Goal: Task Accomplishment & Management: Use online tool/utility

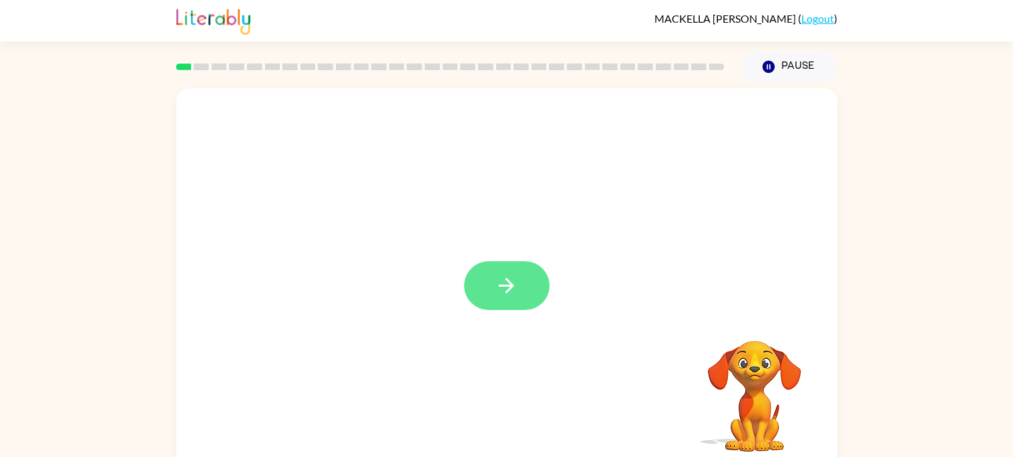
click at [510, 273] on button "button" at bounding box center [507, 285] width 86 height 49
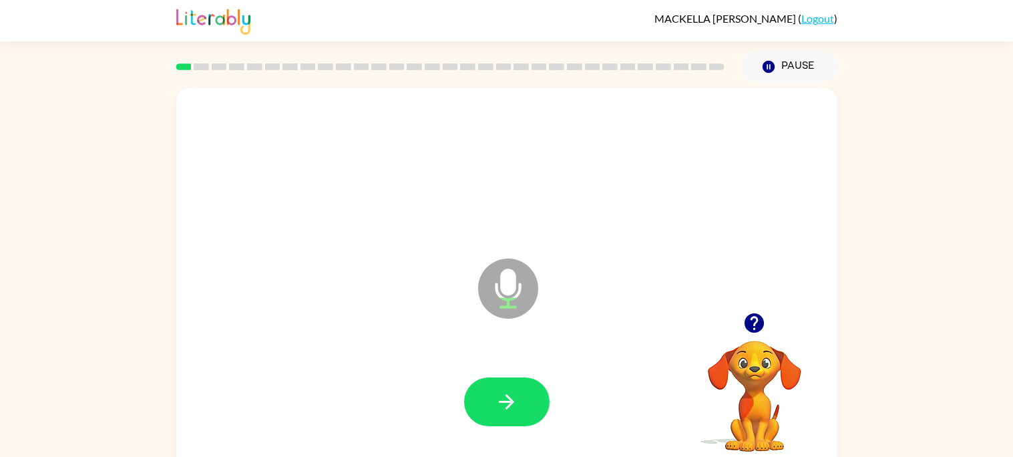
click at [507, 366] on div at bounding box center [507, 402] width 635 height 110
click at [511, 391] on icon "button" at bounding box center [506, 401] width 23 height 23
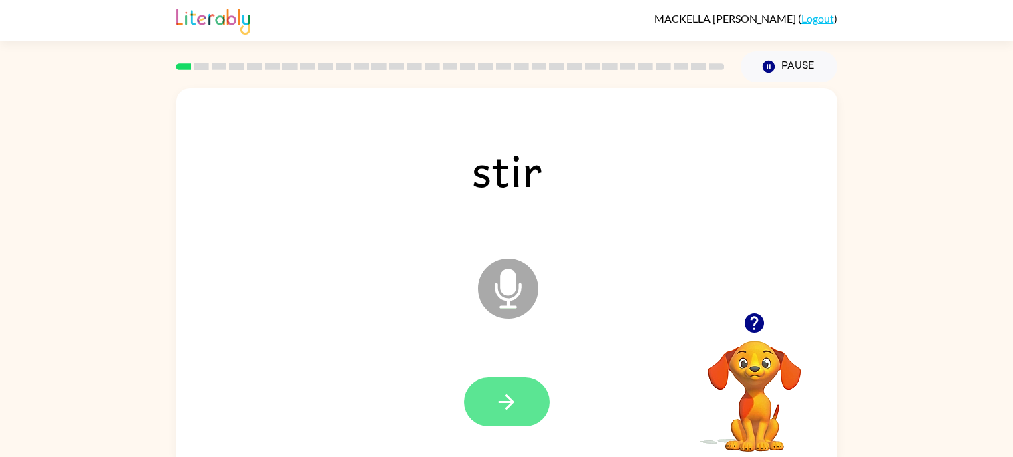
click at [512, 402] on icon "button" at bounding box center [506, 401] width 15 height 15
click at [507, 413] on icon "button" at bounding box center [506, 401] width 23 height 23
click at [532, 412] on button "button" at bounding box center [507, 401] width 86 height 49
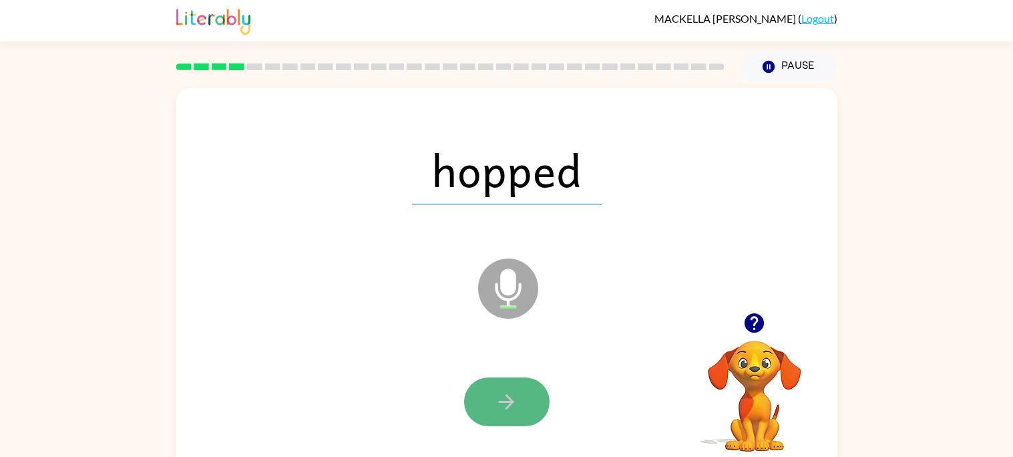
click at [514, 385] on button "button" at bounding box center [507, 401] width 86 height 49
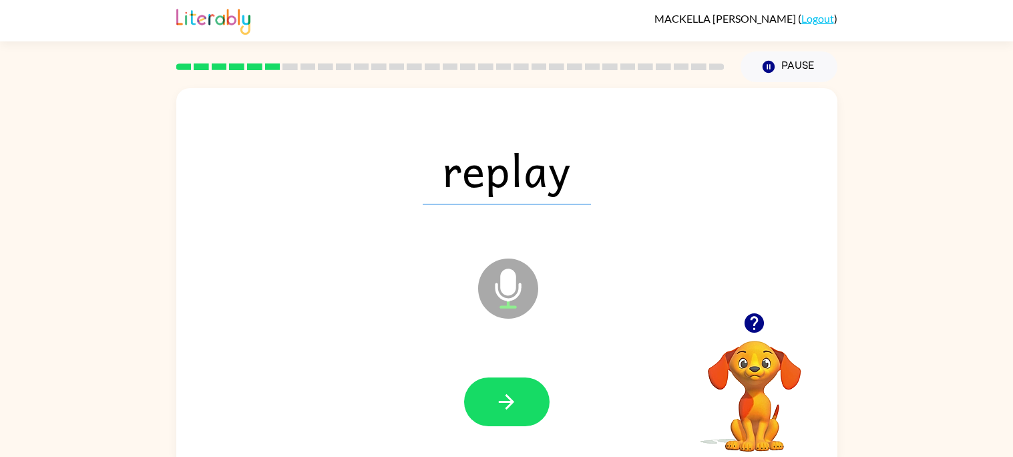
click at [569, 434] on div at bounding box center [507, 402] width 635 height 110
click at [530, 406] on button "button" at bounding box center [507, 401] width 86 height 49
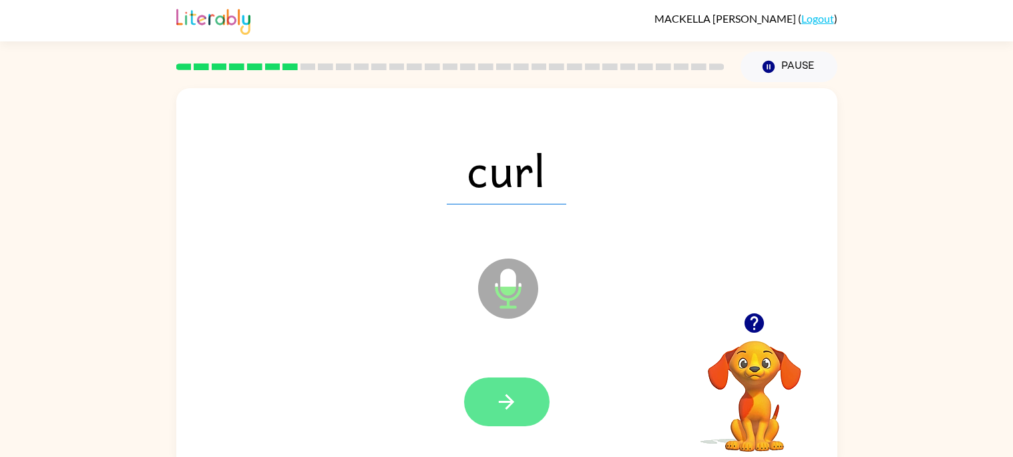
click at [497, 403] on icon "button" at bounding box center [506, 401] width 23 height 23
click at [519, 408] on button "button" at bounding box center [507, 401] width 86 height 49
click at [519, 400] on button "button" at bounding box center [507, 401] width 86 height 49
click at [509, 381] on button "button" at bounding box center [507, 401] width 86 height 49
click at [501, 386] on button "button" at bounding box center [507, 401] width 86 height 49
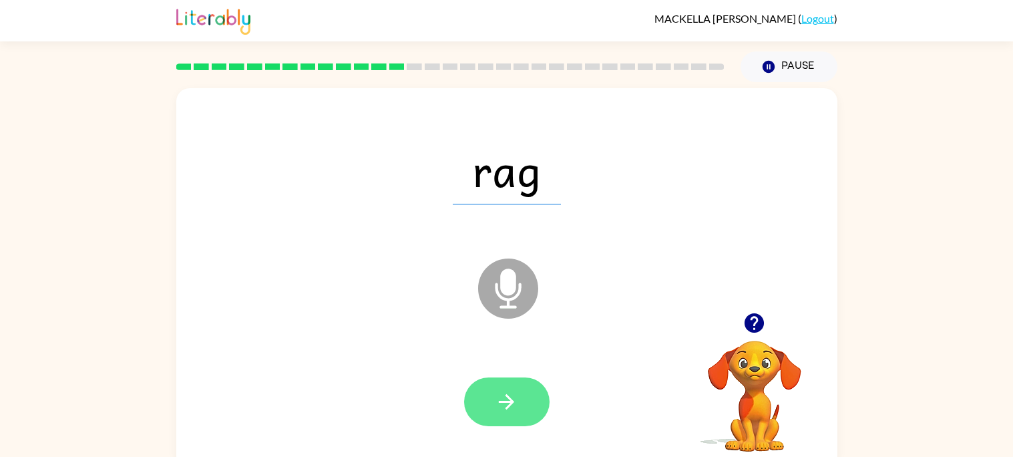
click at [492, 404] on button "button" at bounding box center [507, 401] width 86 height 49
click at [476, 398] on button "button" at bounding box center [507, 401] width 86 height 49
click at [520, 408] on button "button" at bounding box center [507, 401] width 86 height 49
click at [474, 403] on button "button" at bounding box center [507, 401] width 86 height 49
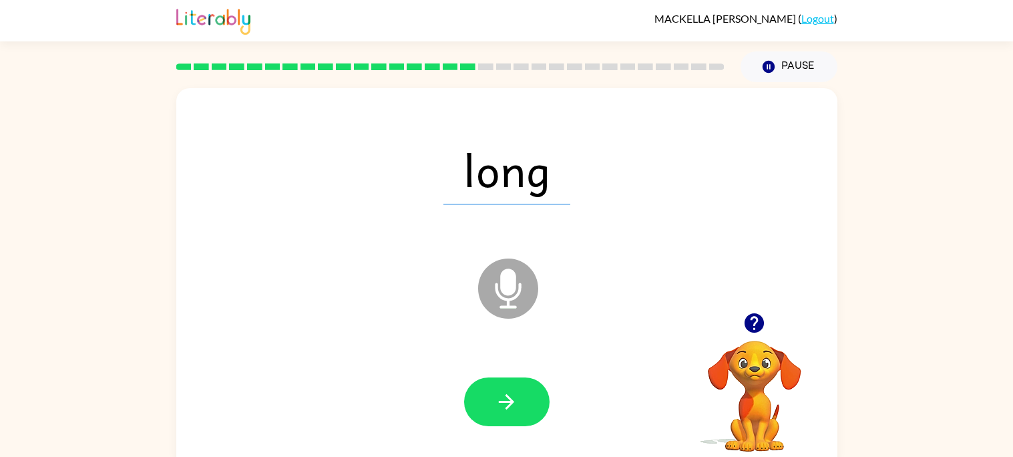
click at [467, 383] on div at bounding box center [507, 401] width 86 height 49
click at [478, 420] on button "button" at bounding box center [507, 401] width 86 height 49
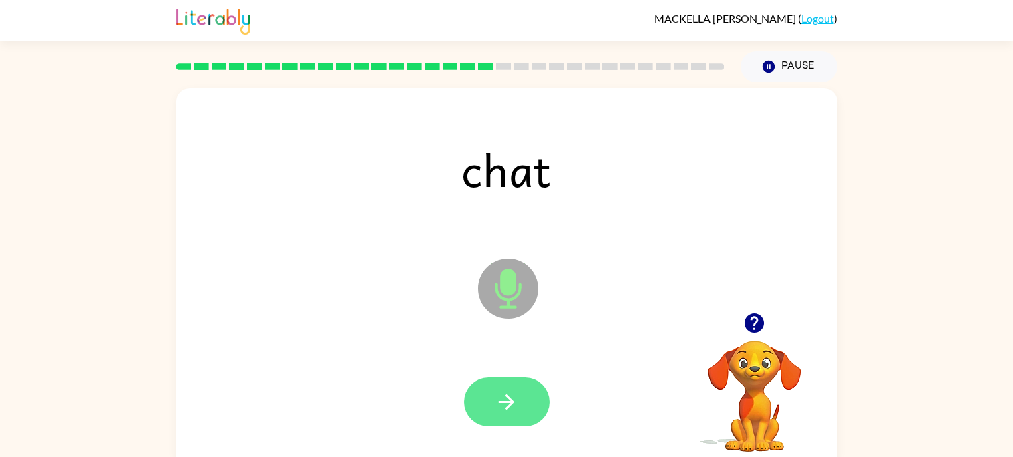
click at [499, 401] on icon "button" at bounding box center [506, 401] width 15 height 15
click at [520, 393] on button "button" at bounding box center [507, 401] width 86 height 49
click at [530, 385] on button "button" at bounding box center [507, 401] width 86 height 49
click at [502, 379] on button "button" at bounding box center [507, 401] width 86 height 49
click at [468, 413] on button "button" at bounding box center [507, 401] width 86 height 49
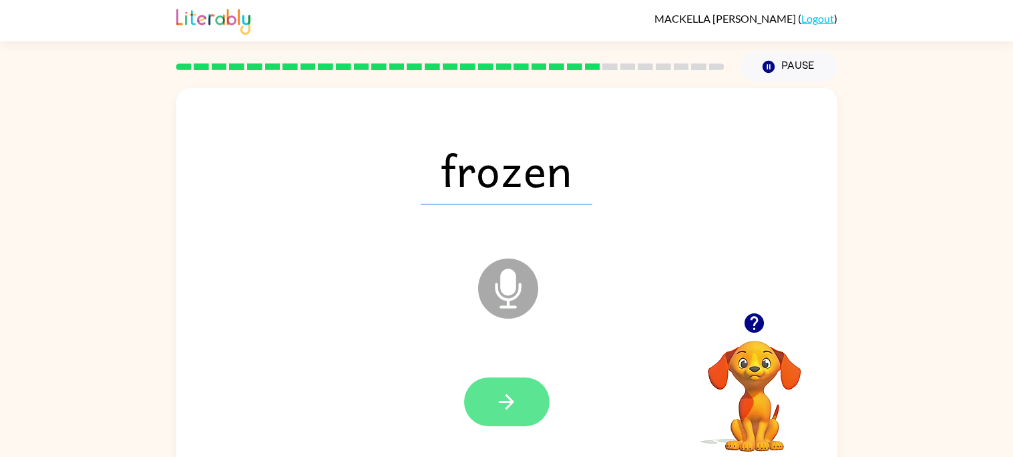
click at [492, 391] on button "button" at bounding box center [507, 401] width 86 height 49
click at [525, 421] on button "button" at bounding box center [507, 401] width 86 height 49
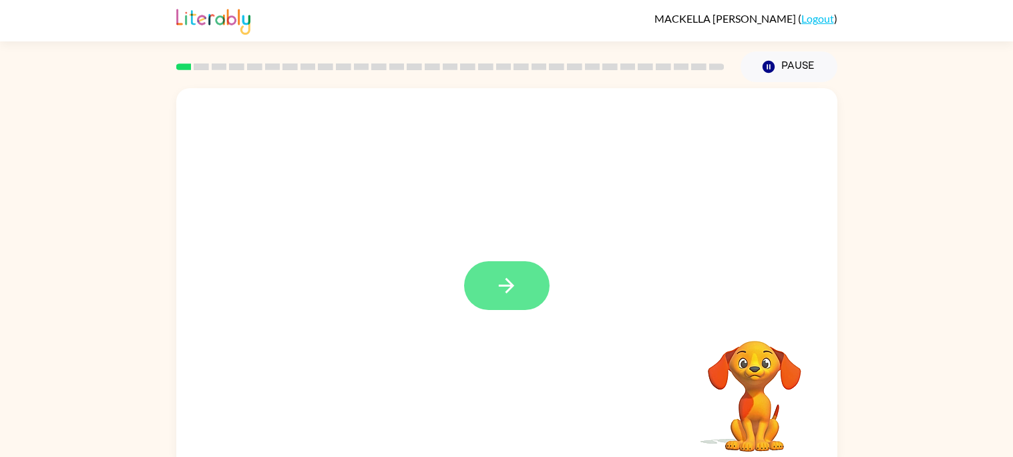
click at [506, 297] on icon "button" at bounding box center [506, 285] width 23 height 23
click at [498, 311] on div at bounding box center [506, 278] width 661 height 381
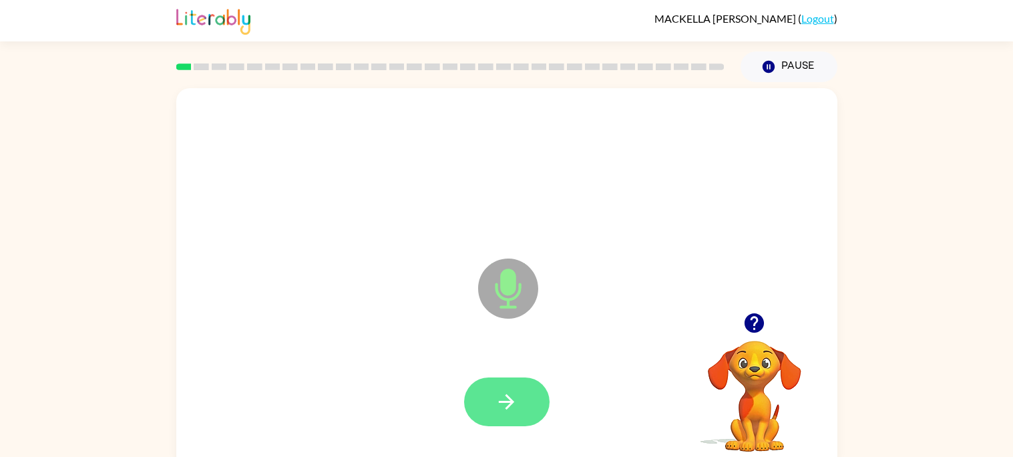
click at [518, 399] on button "button" at bounding box center [507, 401] width 86 height 49
click at [521, 399] on button "button" at bounding box center [507, 401] width 86 height 49
click at [492, 396] on button "button" at bounding box center [507, 401] width 86 height 49
click at [489, 410] on button "button" at bounding box center [507, 401] width 86 height 49
click at [500, 391] on icon "button" at bounding box center [506, 401] width 23 height 23
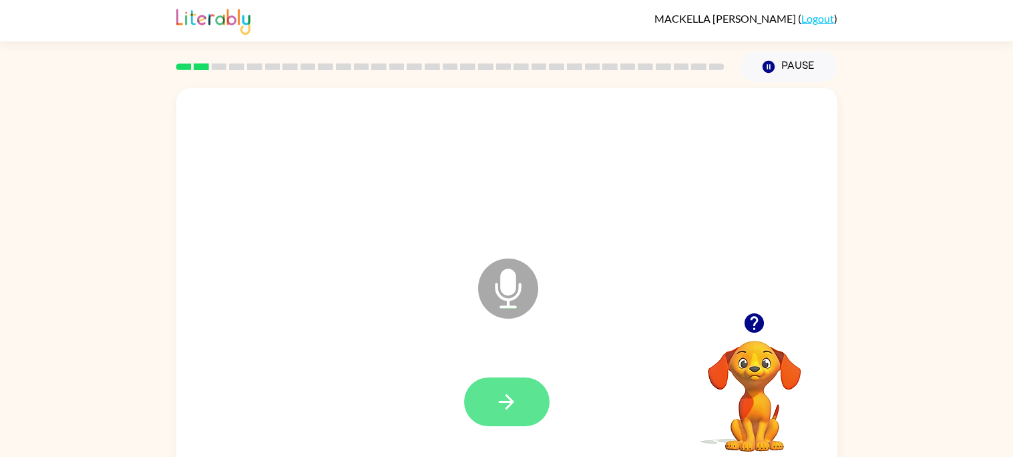
click at [510, 398] on icon "button" at bounding box center [506, 401] width 15 height 15
click at [498, 391] on icon "button" at bounding box center [506, 401] width 23 height 23
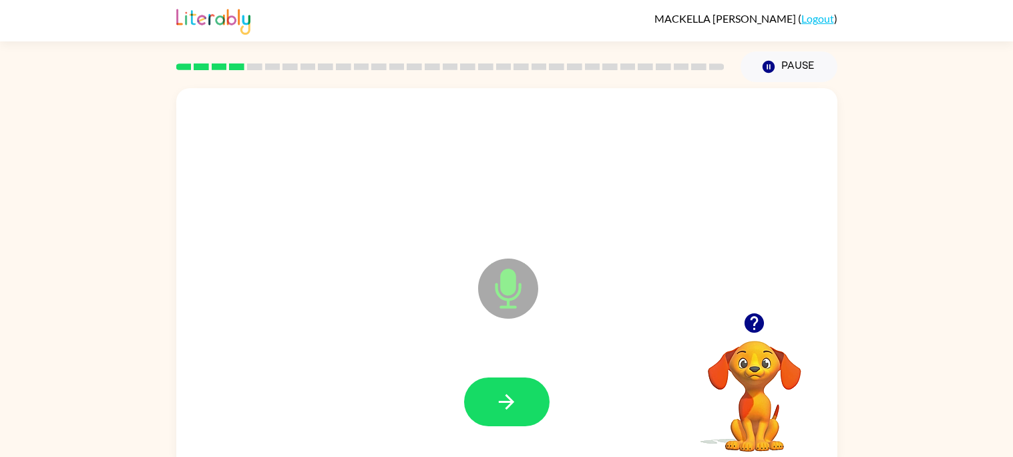
click at [498, 391] on icon "button" at bounding box center [506, 401] width 23 height 23
click at [498, 392] on icon "button" at bounding box center [506, 401] width 23 height 23
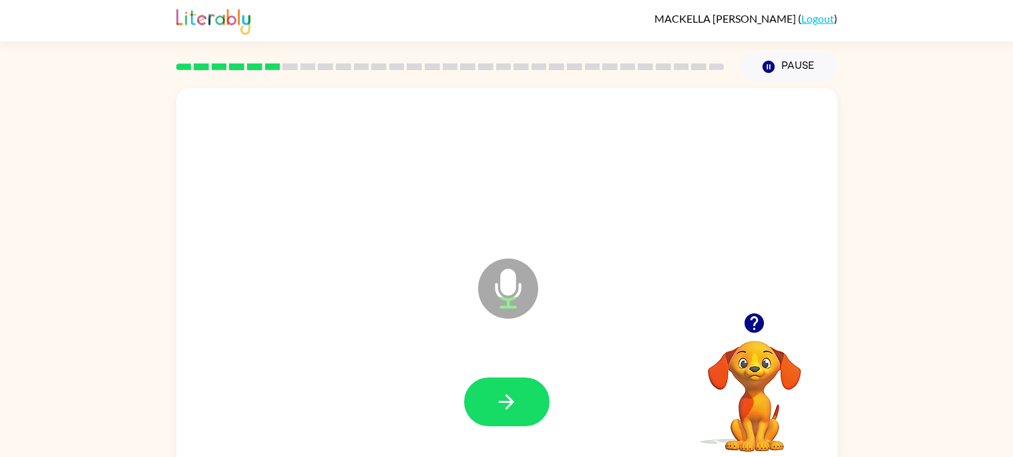
click at [507, 371] on div at bounding box center [507, 402] width 635 height 110
click at [511, 387] on button "button" at bounding box center [507, 401] width 86 height 49
click at [500, 390] on icon "button" at bounding box center [506, 401] width 23 height 23
click at [478, 393] on button "button" at bounding box center [507, 401] width 86 height 49
click at [492, 382] on button "button" at bounding box center [507, 401] width 86 height 49
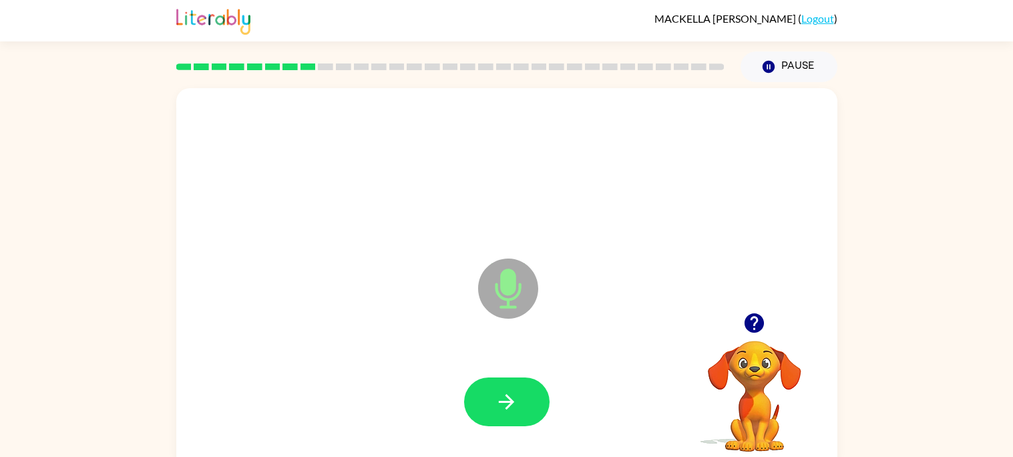
click at [492, 382] on button "button" at bounding box center [507, 401] width 86 height 49
click at [503, 388] on button "button" at bounding box center [507, 401] width 86 height 49
click at [512, 397] on icon "button" at bounding box center [506, 401] width 23 height 23
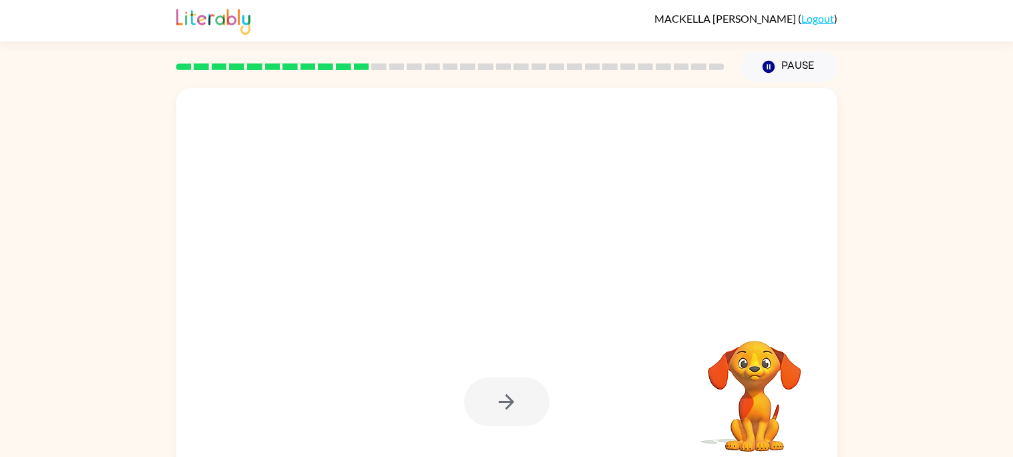
click at [496, 259] on div at bounding box center [475, 255] width 571 height 48
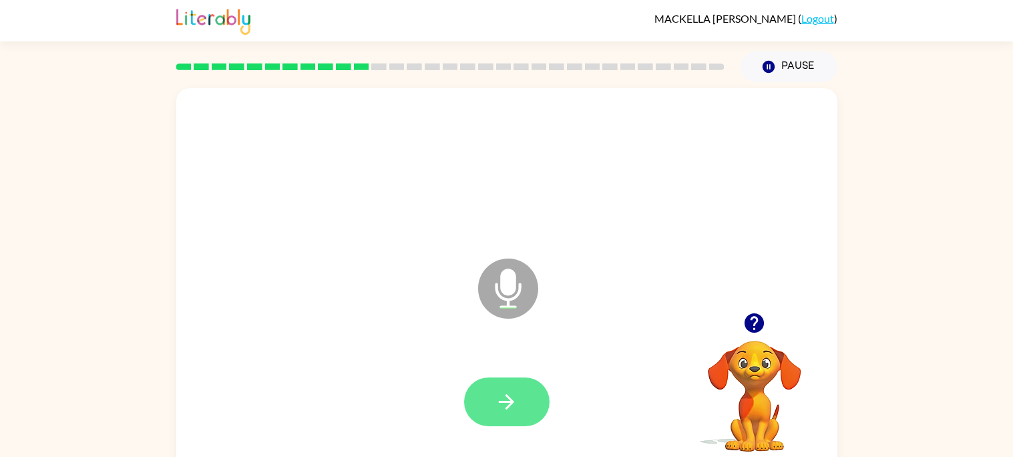
click at [526, 391] on button "button" at bounding box center [507, 401] width 86 height 49
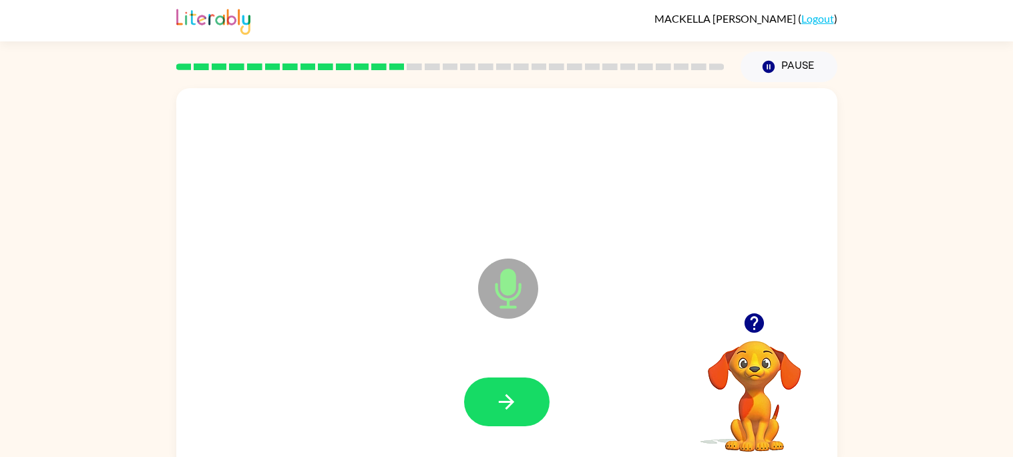
click at [526, 391] on button "button" at bounding box center [507, 401] width 86 height 49
click at [524, 394] on button "button" at bounding box center [507, 401] width 86 height 49
click at [526, 393] on button "button" at bounding box center [507, 401] width 86 height 49
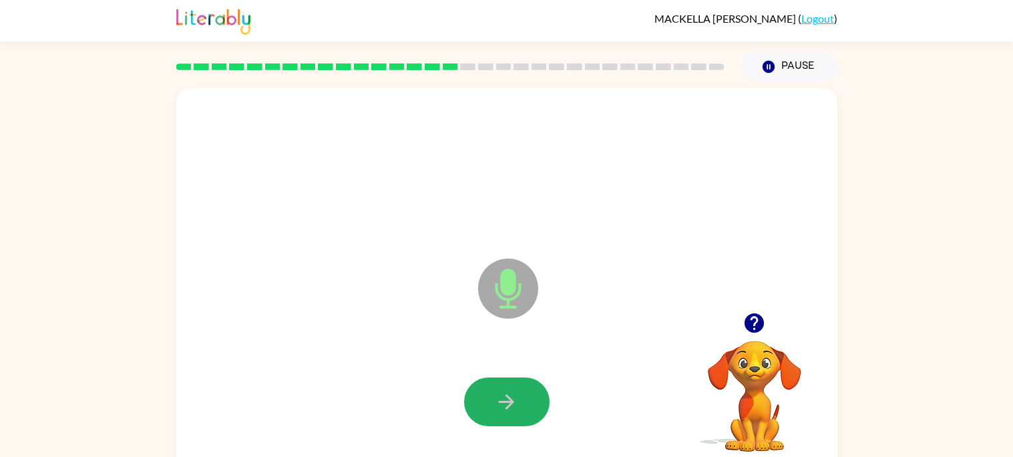
click at [526, 393] on button "button" at bounding box center [507, 401] width 86 height 49
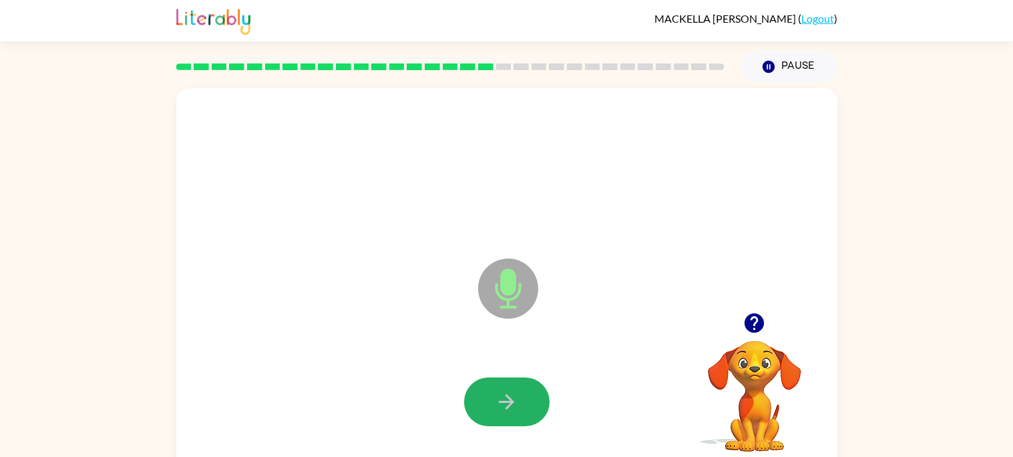
click at [526, 393] on button "button" at bounding box center [507, 401] width 86 height 49
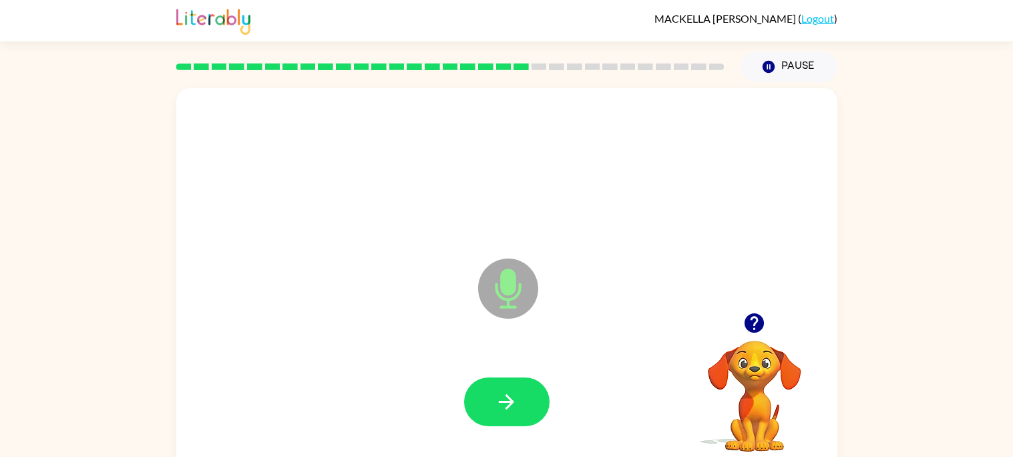
click at [526, 393] on button "button" at bounding box center [507, 401] width 86 height 49
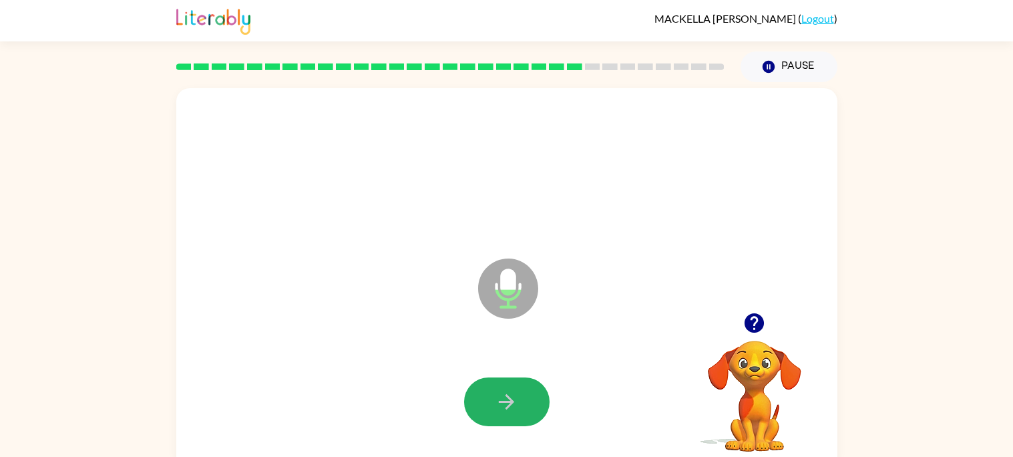
click at [526, 393] on button "button" at bounding box center [507, 401] width 86 height 49
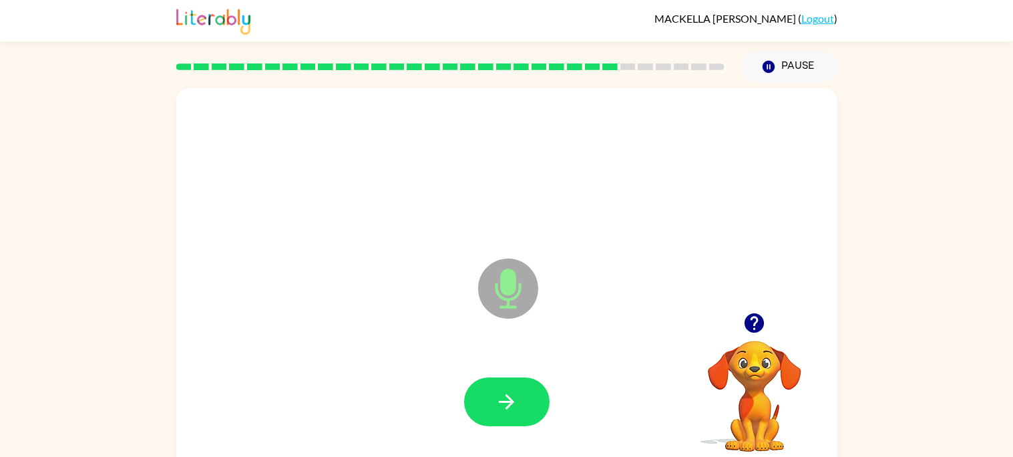
click at [526, 393] on button "button" at bounding box center [507, 401] width 86 height 49
click at [529, 400] on button "button" at bounding box center [507, 401] width 86 height 49
click at [530, 400] on button "button" at bounding box center [507, 401] width 86 height 49
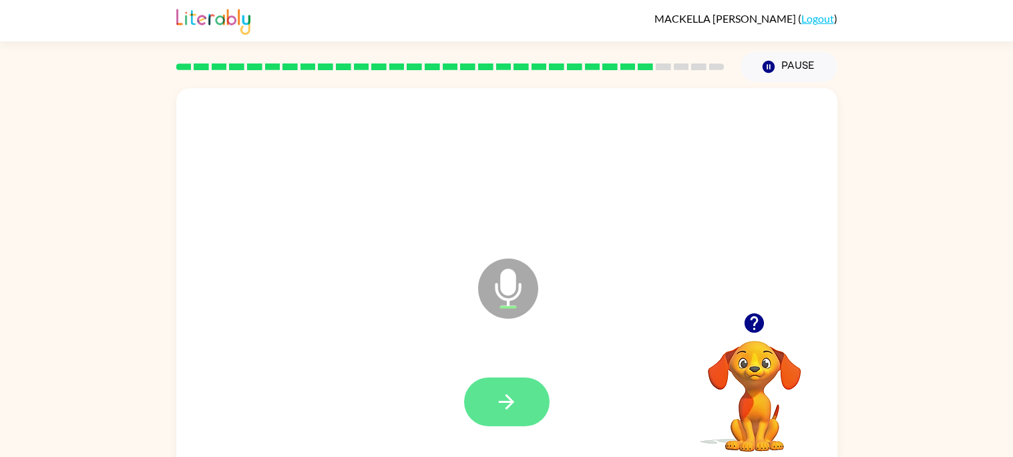
click at [512, 402] on icon "button" at bounding box center [506, 401] width 15 height 15
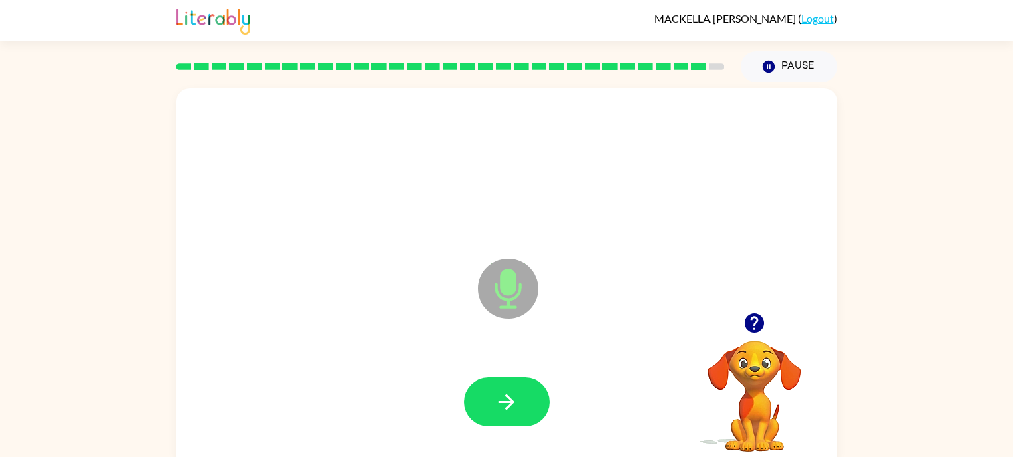
click at [512, 402] on icon "button" at bounding box center [506, 401] width 15 height 15
click at [508, 399] on icon "button" at bounding box center [506, 401] width 23 height 23
